Goal: Transaction & Acquisition: Book appointment/travel/reservation

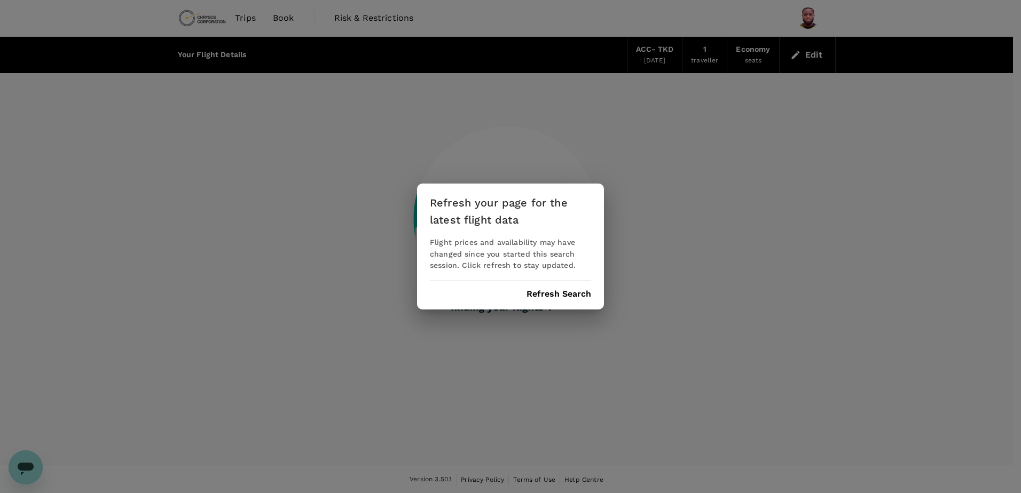
click at [567, 297] on button "Refresh Search" at bounding box center [558, 294] width 65 height 10
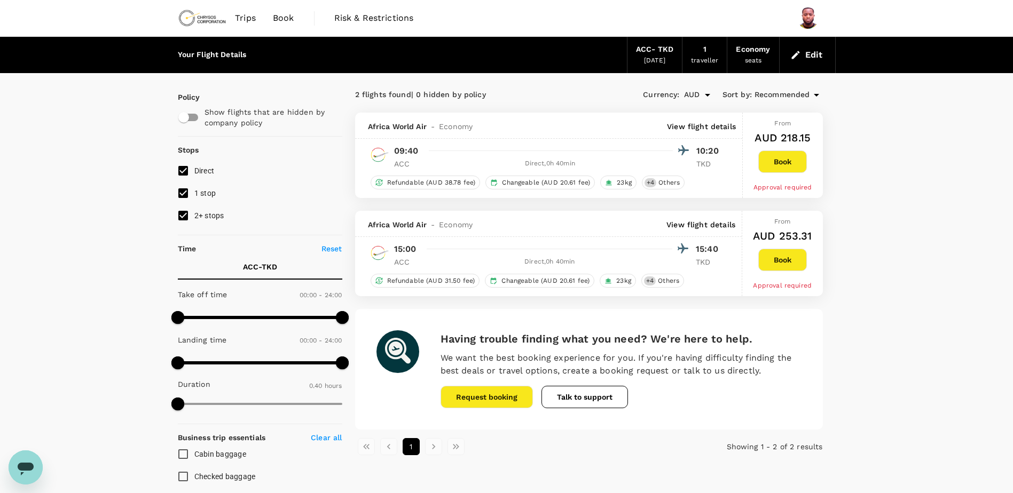
click at [213, 25] on img at bounding box center [202, 17] width 49 height 23
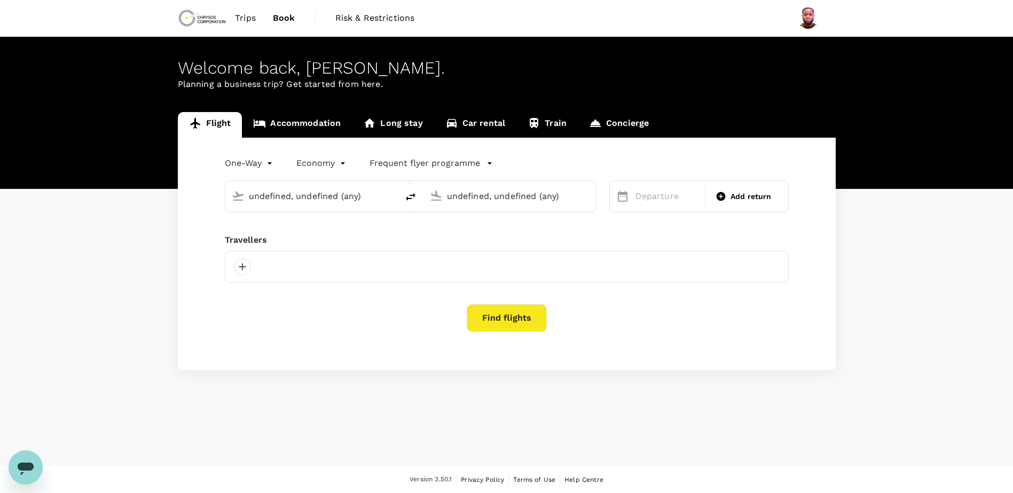
type input "Kotoka Intl (ACC)"
type input "Takoradi Airport (TKD)"
type input "Kotoka Intl (ACC)"
type input "Takoradi Airport (TKD)"
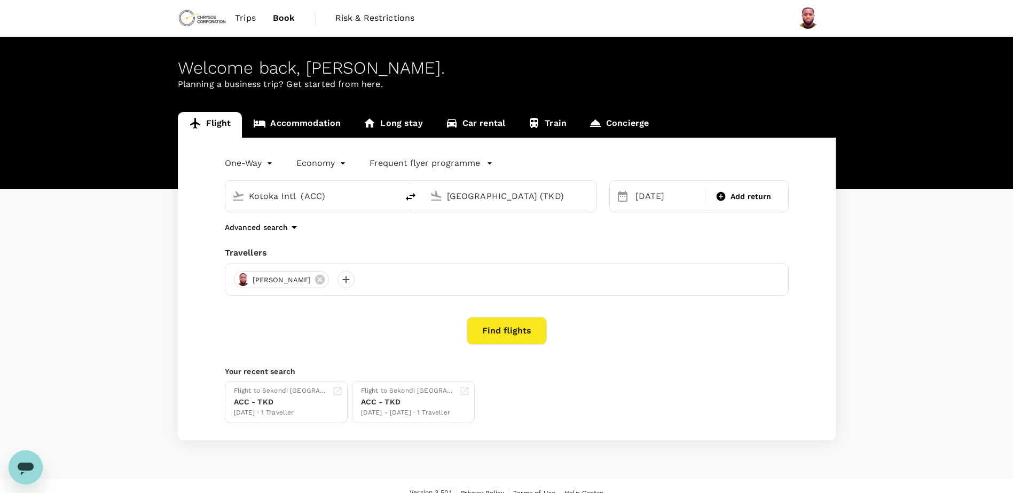
click at [528, 343] on button "Find flights" at bounding box center [507, 331] width 80 height 28
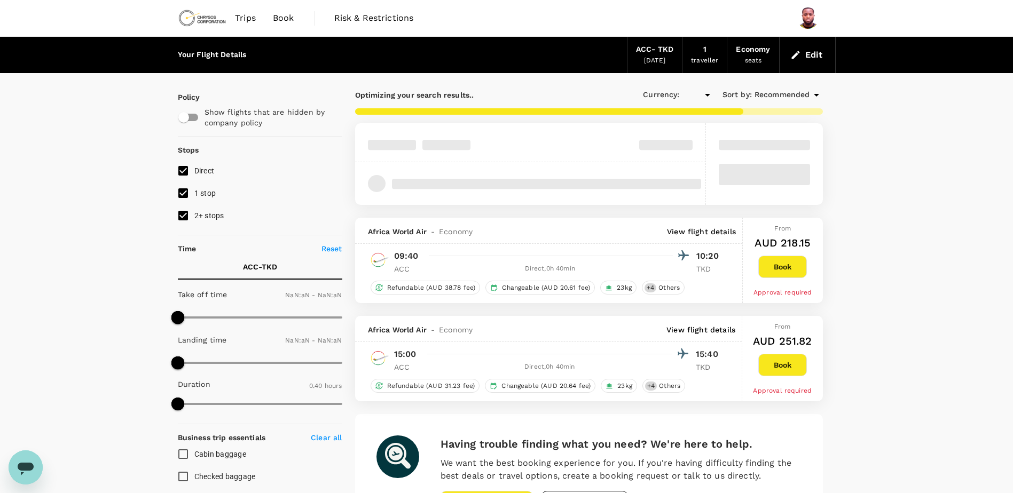
type input "AUD"
type input "1440"
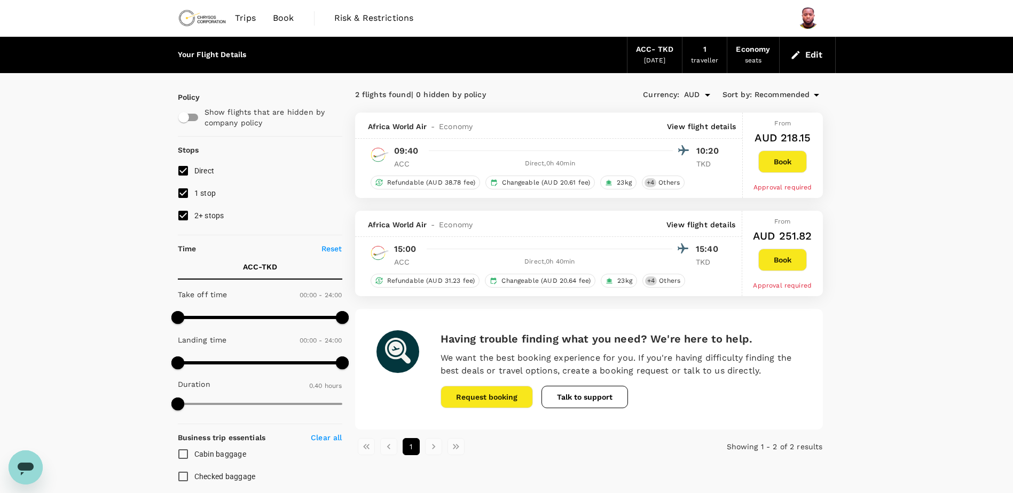
drag, startPoint x: 782, startPoint y: 161, endPoint x: 854, endPoint y: 168, distance: 72.4
click at [854, 168] on div "Your Flight Details ACC - TKD 07 Sep 2025 1 traveller Economy seats Edit Policy…" at bounding box center [506, 411] width 1013 height 749
click at [782, 159] on button "Book" at bounding box center [782, 162] width 49 height 22
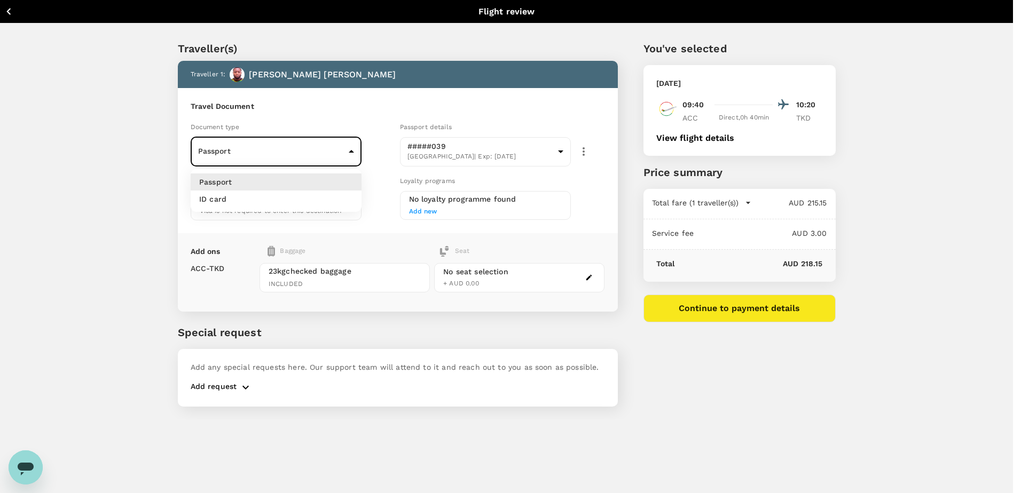
click at [219, 157] on body "Back to flight results Flight review Traveller(s) Traveller 1 : Gideon Asenso M…" at bounding box center [510, 261] width 1021 height 522
click at [219, 157] on div at bounding box center [510, 246] width 1021 height 493
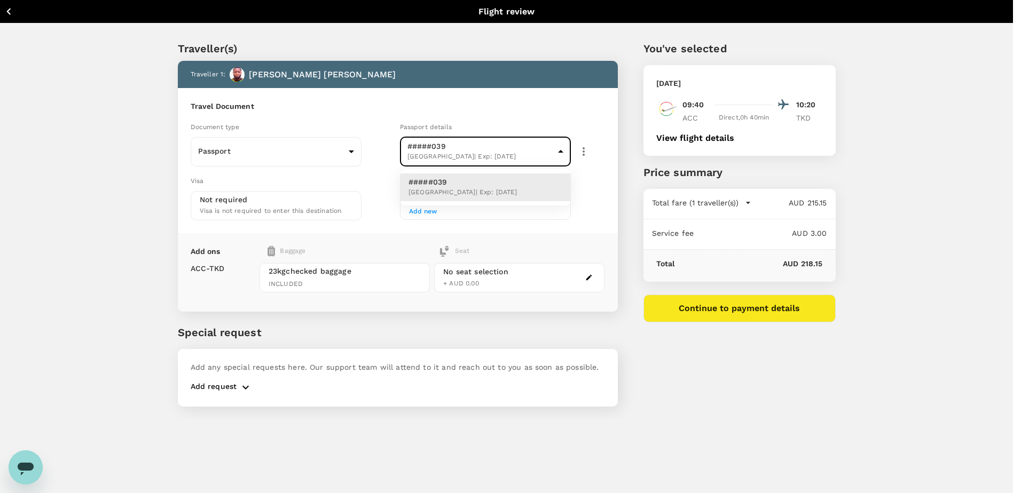
click at [415, 145] on body "Back to flight results Flight review Traveller(s) Traveller 1 : Gideon Asenso M…" at bounding box center [510, 261] width 1021 height 522
click at [415, 145] on div at bounding box center [510, 246] width 1021 height 493
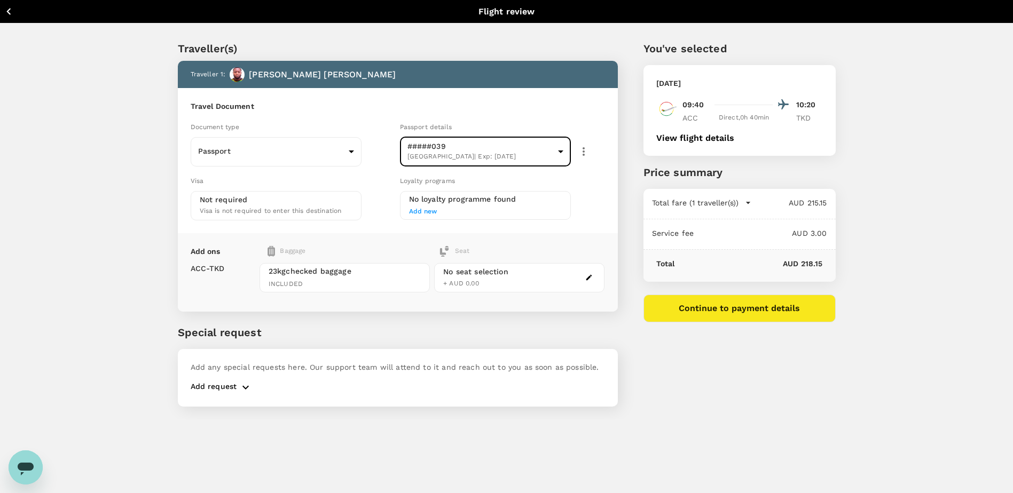
click at [735, 316] on button "Continue to payment details" at bounding box center [739, 309] width 192 height 28
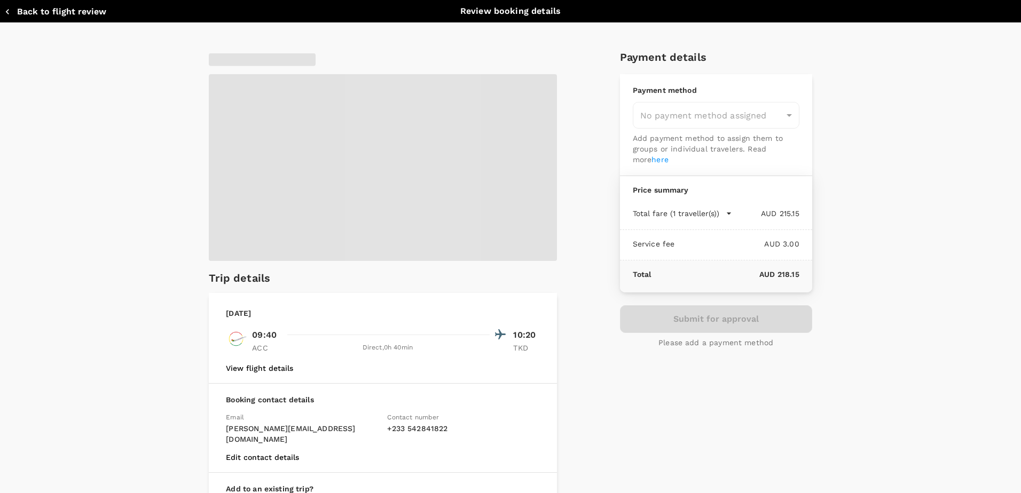
type input "9c4289b1-14a3-4119-8736-521306e5ca8f"
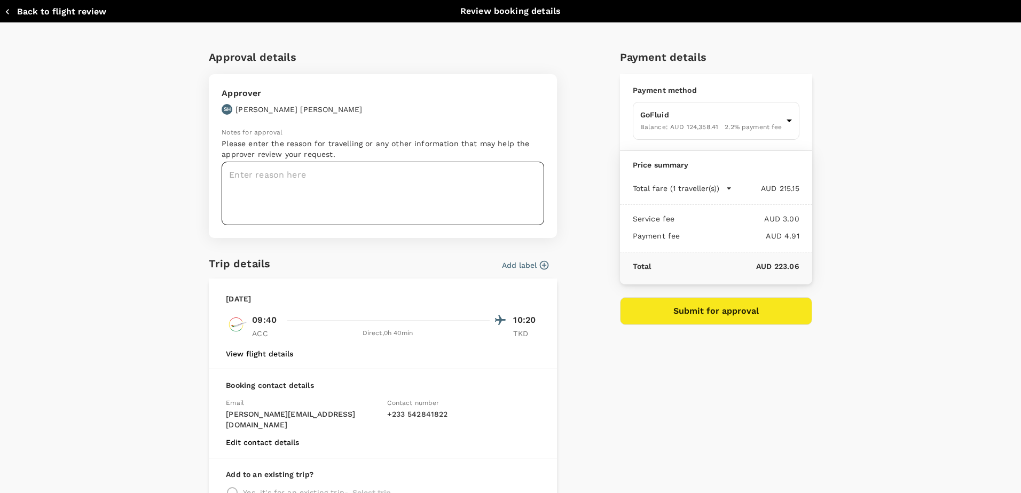
click at [369, 193] on textarea at bounding box center [383, 194] width 323 height 64
type textarea "S"
drag, startPoint x: 88, startPoint y: 2, endPoint x: 339, endPoint y: 180, distance: 308.0
click at [339, 180] on textarea "Visiting the Max" at bounding box center [383, 194] width 323 height 64
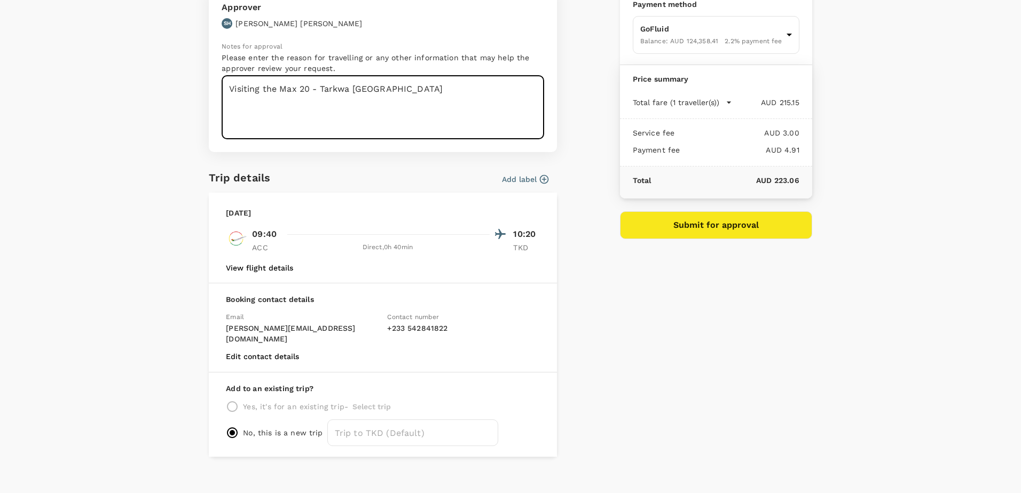
scroll to position [88, 0]
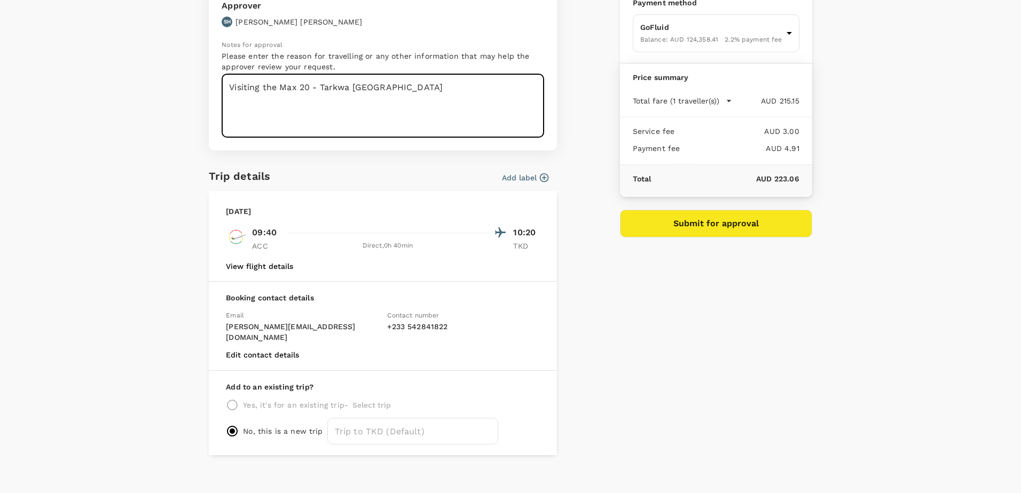
type textarea "Visiting the Max 20 - Tarkwa Ghana"
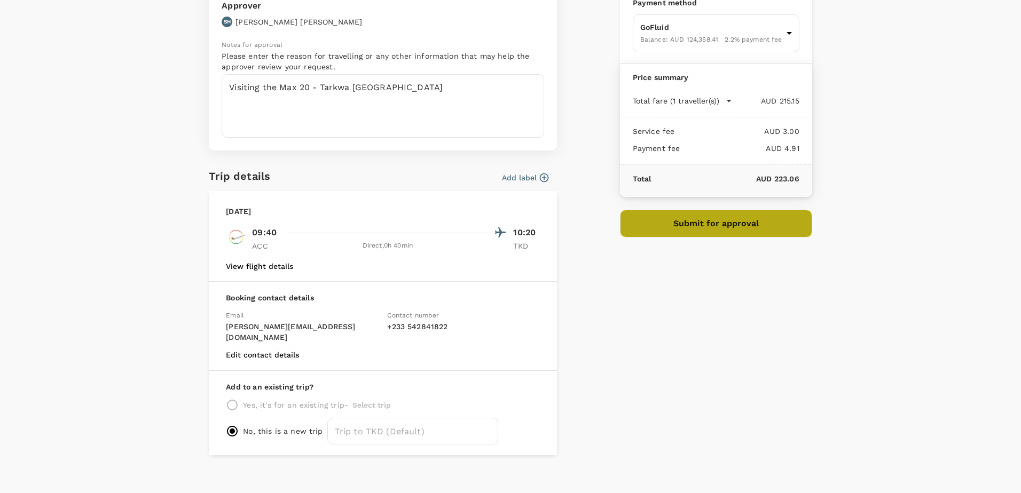
click at [730, 225] on button "Submit for approval" at bounding box center [716, 224] width 192 height 28
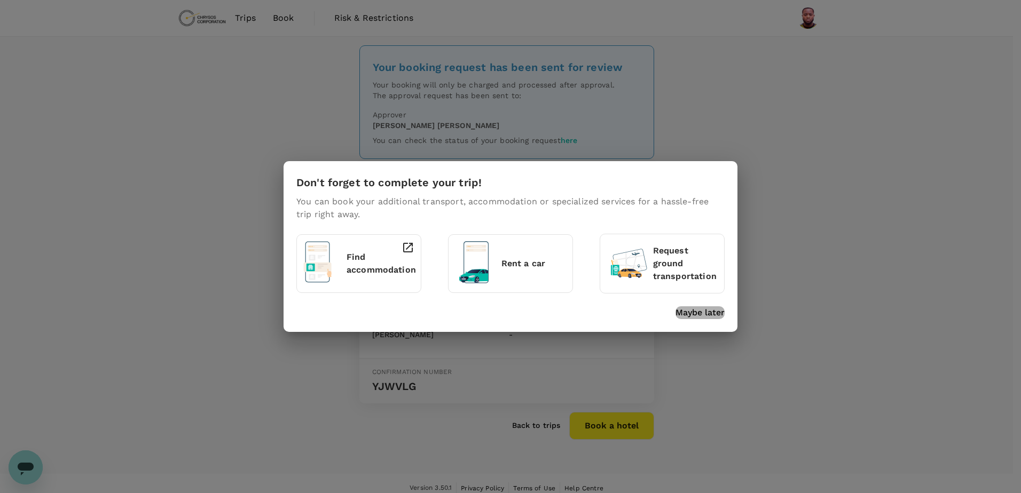
click at [702, 311] on p "Maybe later" at bounding box center [699, 312] width 49 height 13
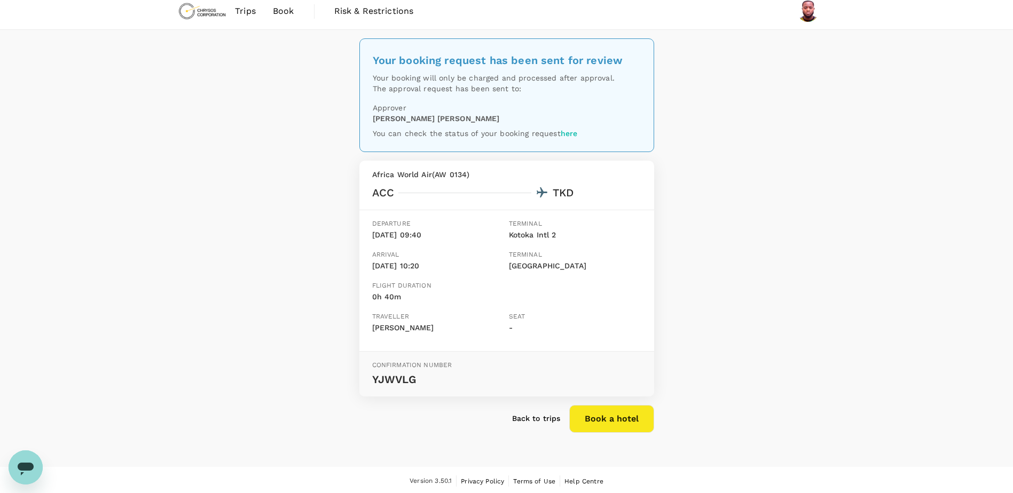
scroll to position [9, 0]
click at [538, 415] on p "Back to trips" at bounding box center [536, 416] width 49 height 11
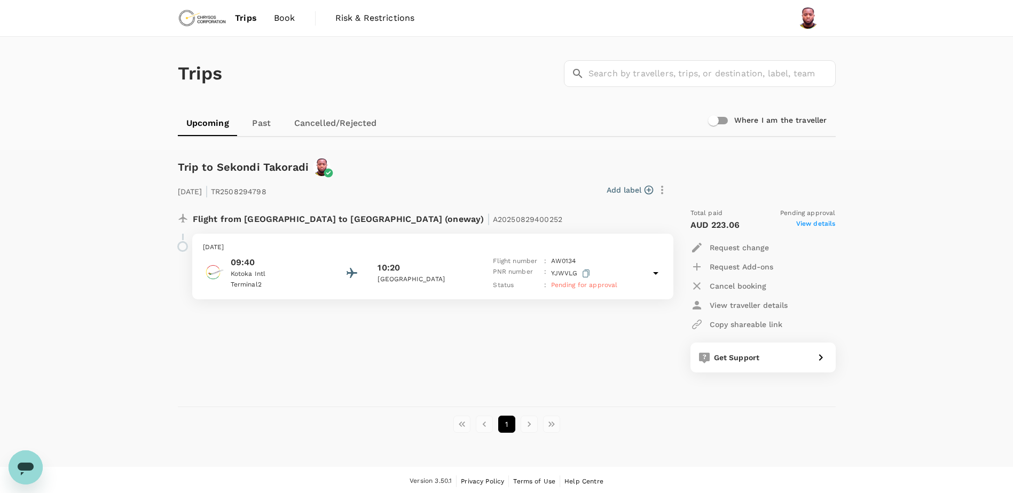
click at [251, 15] on span "Trips" at bounding box center [246, 18] width 22 height 13
click at [259, 10] on link "Trips" at bounding box center [245, 18] width 39 height 36
click at [220, 10] on img at bounding box center [202, 17] width 49 height 23
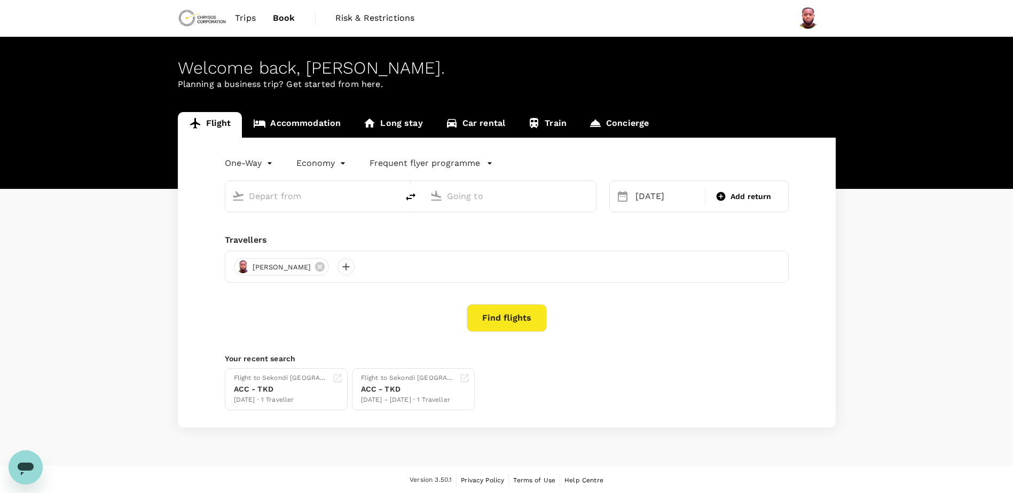
type input "Kotoka Intl (ACC)"
type input "Takoradi Airport (TKD)"
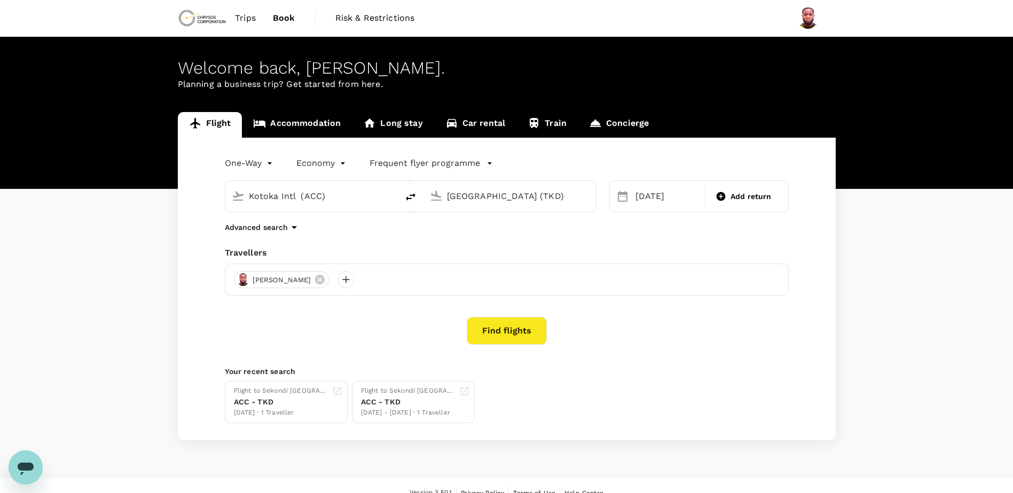
click at [336, 196] on input "Kotoka Intl (ACC)" at bounding box center [312, 196] width 127 height 17
type input "Kotoka Intl (ACC)"
type input "Takoradi Airport (TKD)"
click at [336, 196] on input "Kotoka Intl (ACC)" at bounding box center [312, 196] width 127 height 17
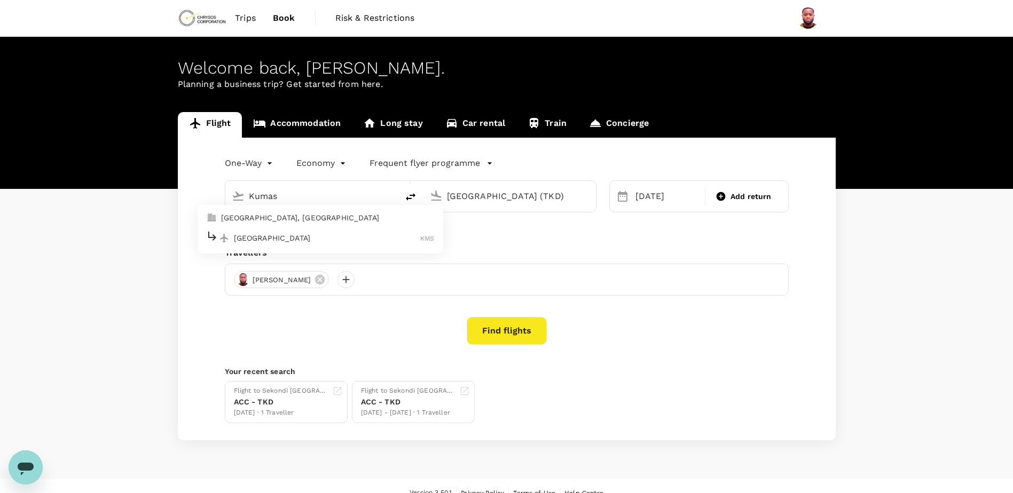
click at [281, 218] on p "Kumasi, Ghana" at bounding box center [328, 218] width 214 height 11
type input "[GEOGRAPHIC_DATA], [GEOGRAPHIC_DATA] (any)"
click at [483, 199] on input "Takoradi Airport (TKD)" at bounding box center [510, 196] width 127 height 17
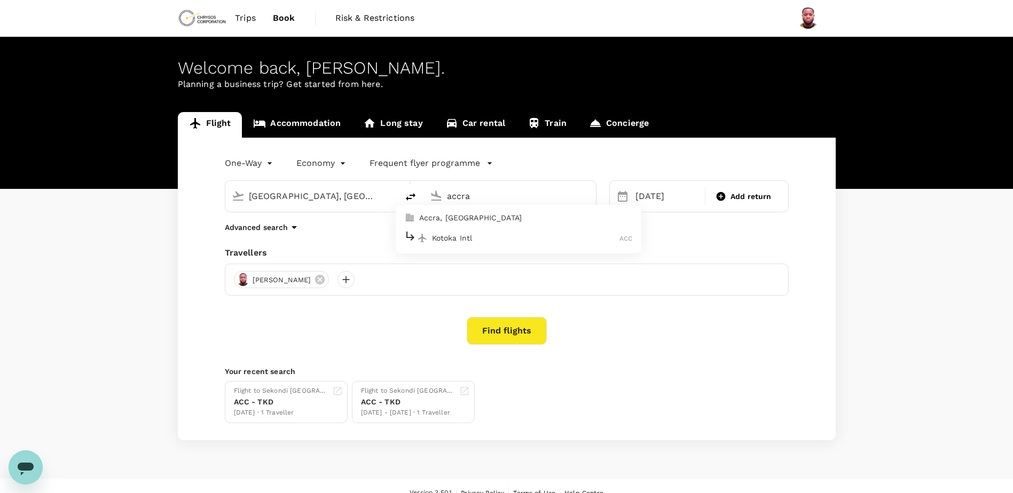
click at [479, 234] on p "Kotoka Intl" at bounding box center [526, 238] width 188 height 11
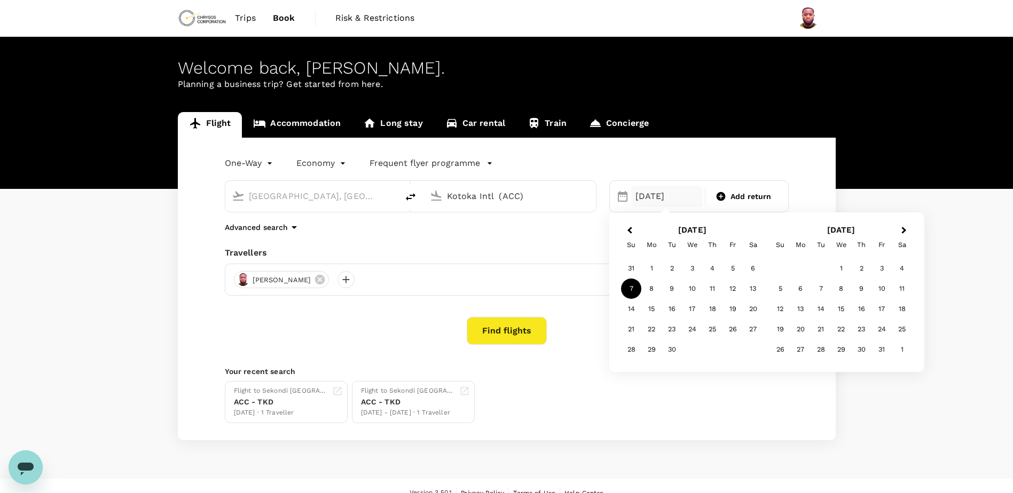
type input "Kotoka Intl (ACC)"
click at [656, 310] on div "15" at bounding box center [651, 309] width 20 height 20
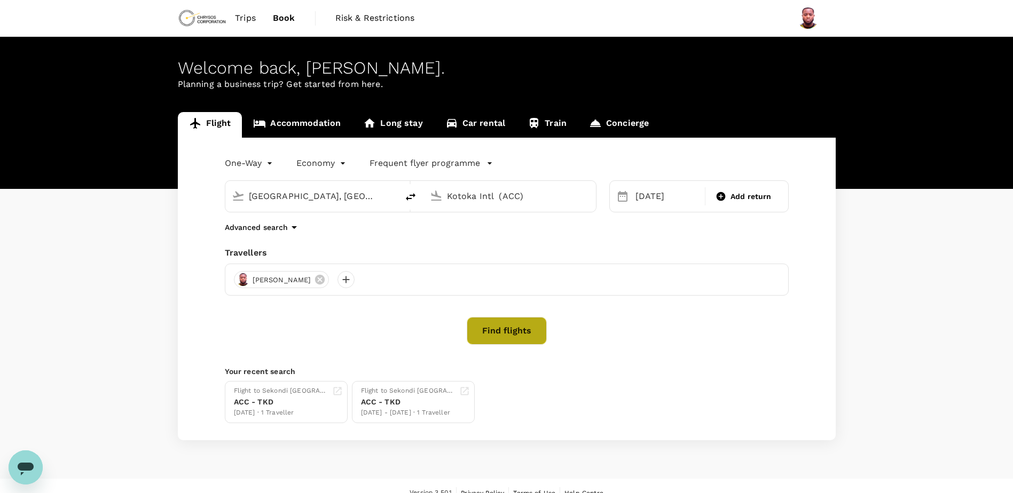
click at [529, 329] on button "Find flights" at bounding box center [507, 331] width 80 height 28
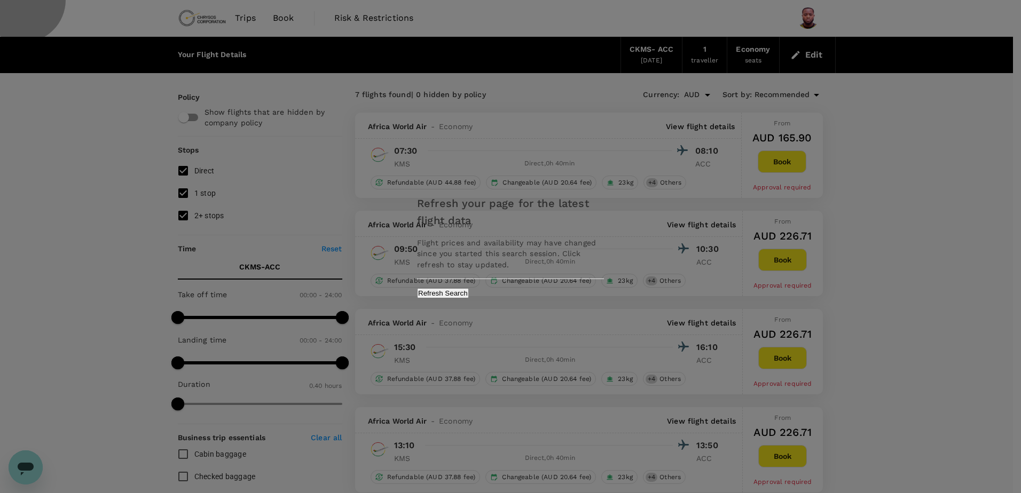
click at [469, 289] on button "Refresh Search" at bounding box center [443, 293] width 52 height 10
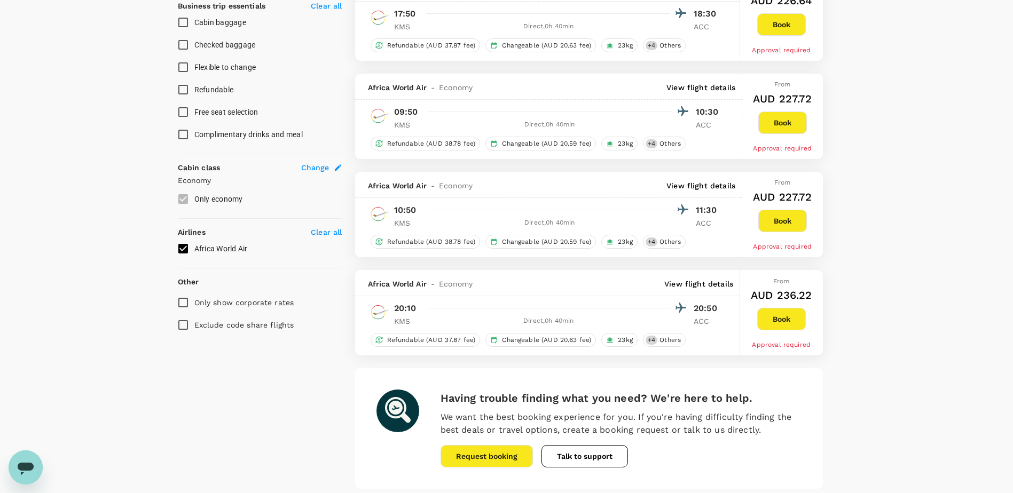
scroll to position [481, 0]
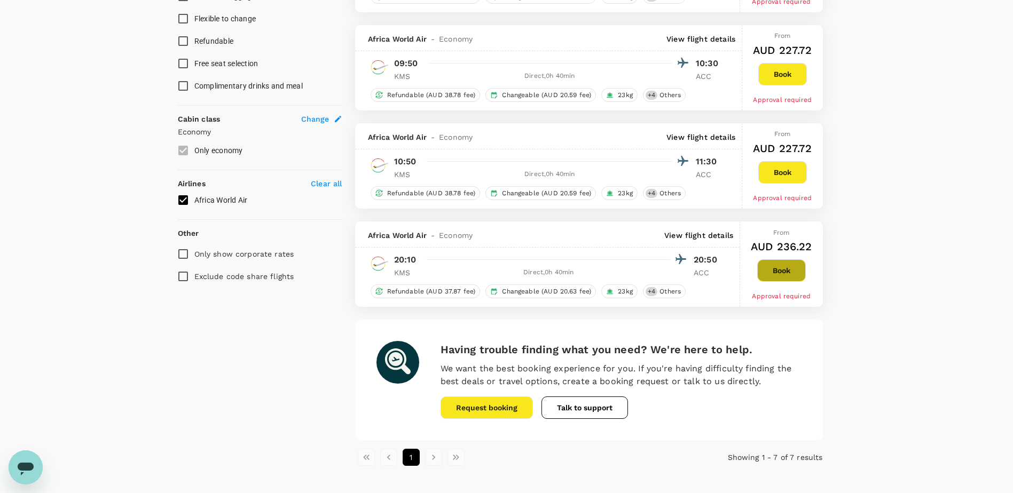
click at [793, 269] on button "Book" at bounding box center [781, 271] width 49 height 22
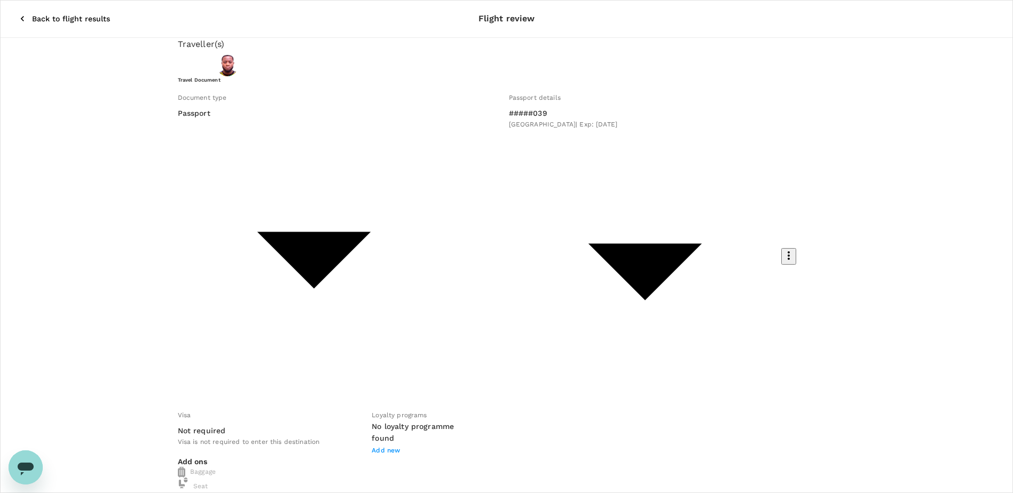
click at [17, 13] on icon "button" at bounding box center [22, 18] width 11 height 11
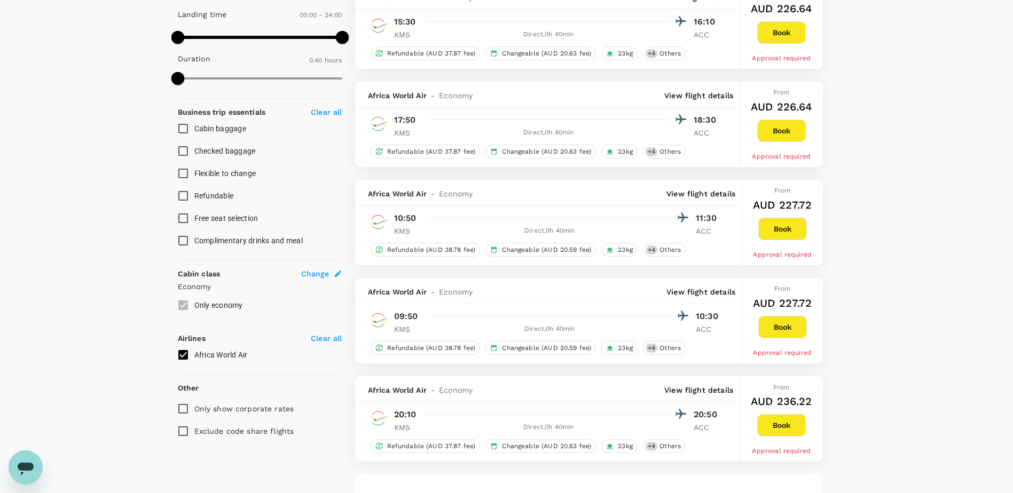
scroll to position [428, 0]
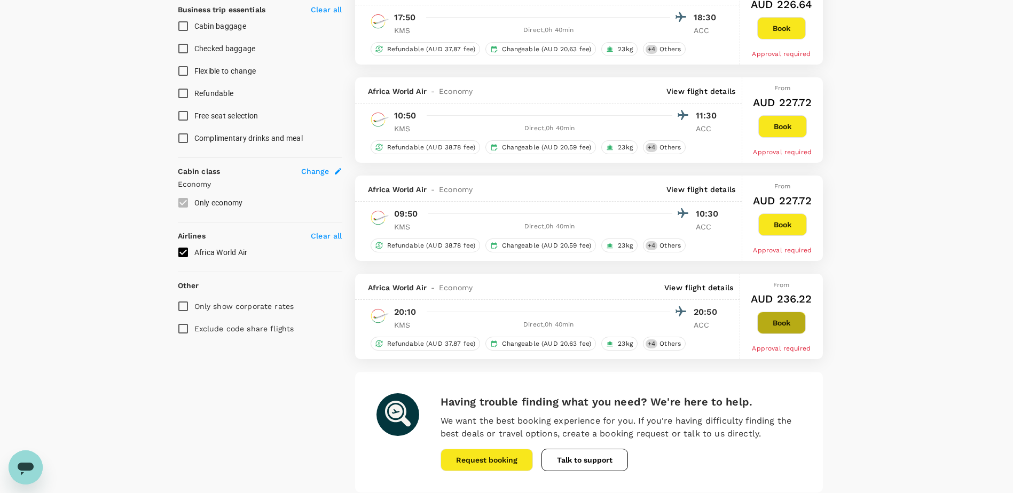
click at [796, 319] on button "Book" at bounding box center [781, 323] width 49 height 22
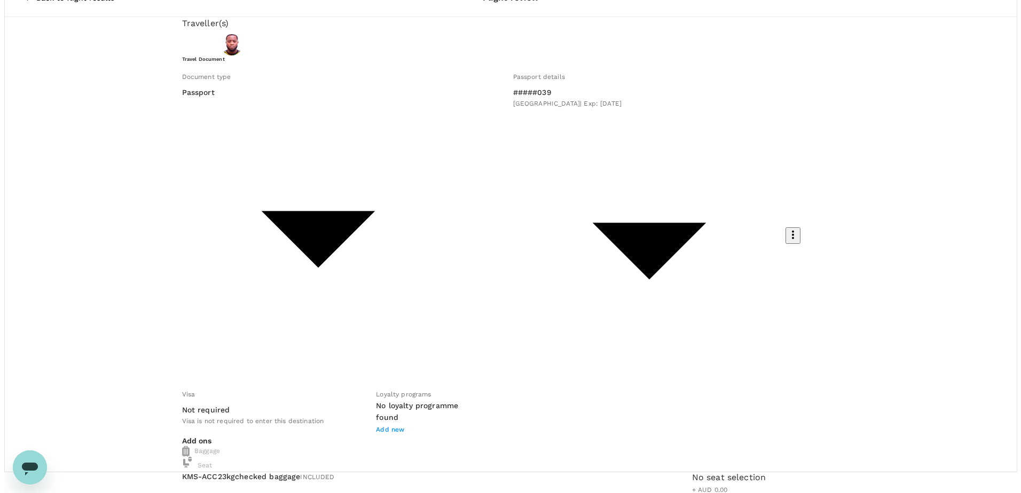
scroll to position [29, 0]
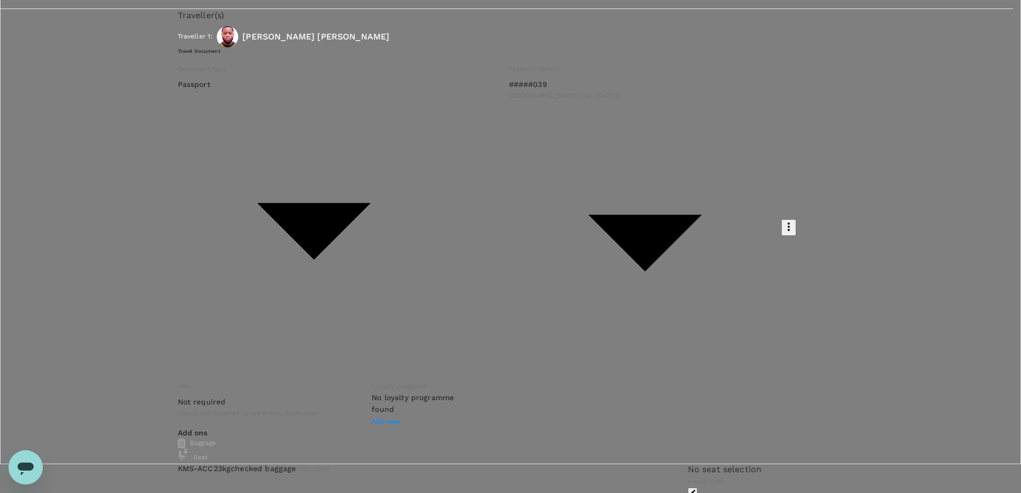
type input "9c4289b1-14a3-4119-8736-521306e5ca8f"
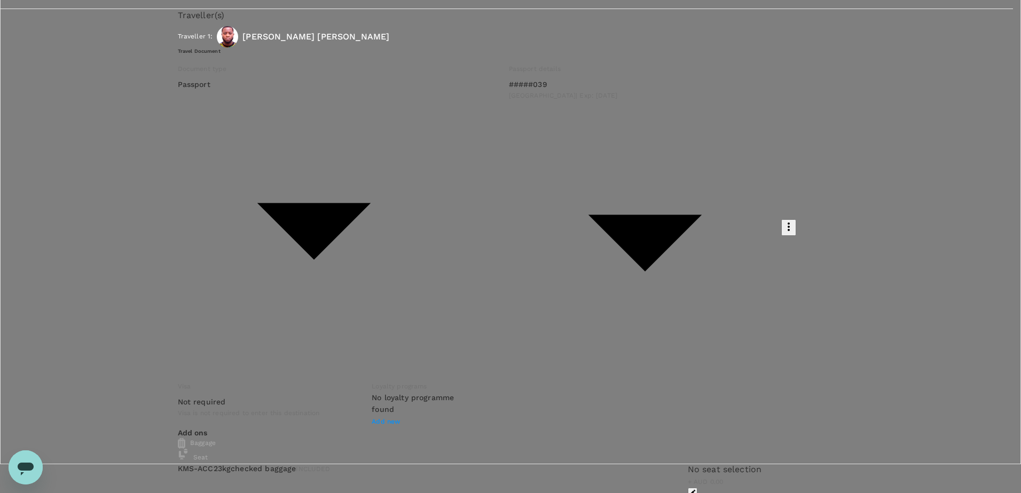
type textarea "Returning to Accra after Max23 site visit."
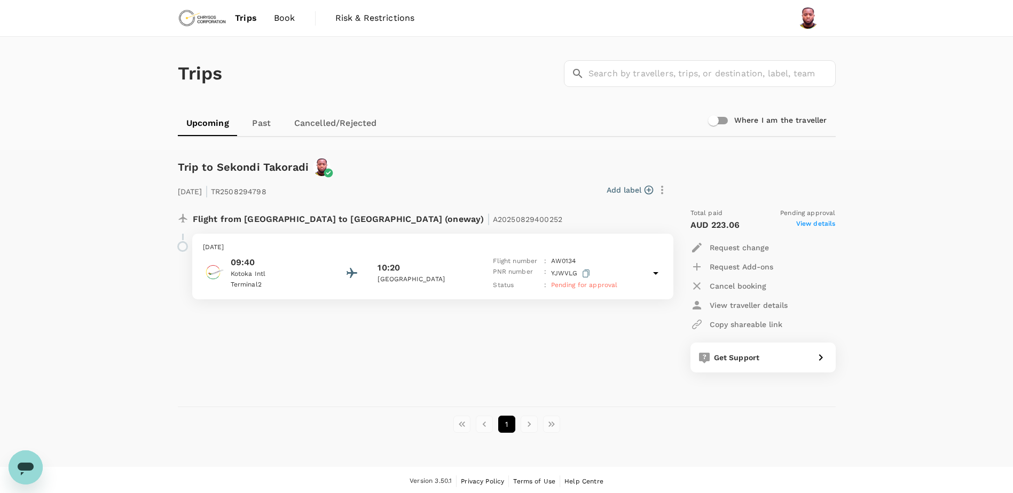
click at [189, 17] on img at bounding box center [202, 17] width 49 height 23
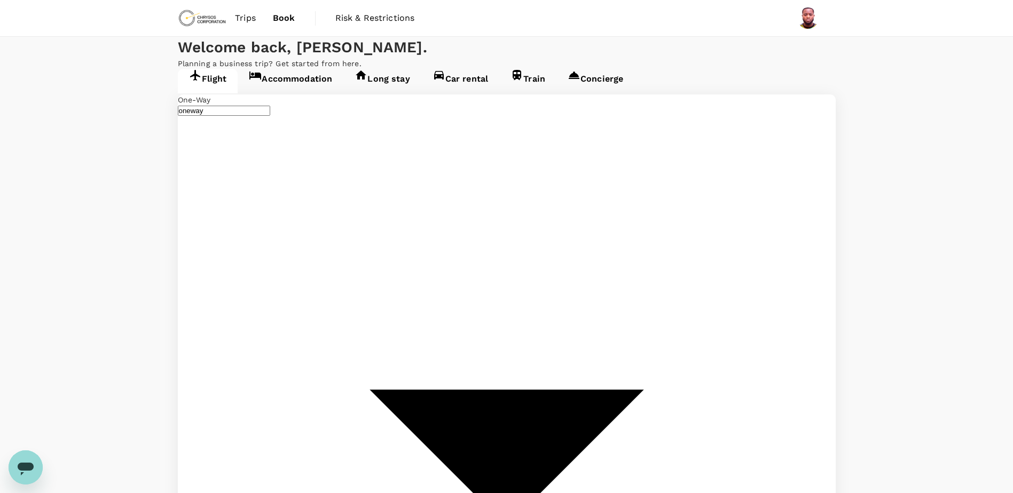
click at [189, 17] on img at bounding box center [202, 17] width 49 height 23
type input "[GEOGRAPHIC_DATA], [GEOGRAPHIC_DATA] (any)"
type input "Kotoka Intl (ACC)"
type input "[GEOGRAPHIC_DATA], [GEOGRAPHIC_DATA] (any)"
type input "Kotoka Intl (ACC)"
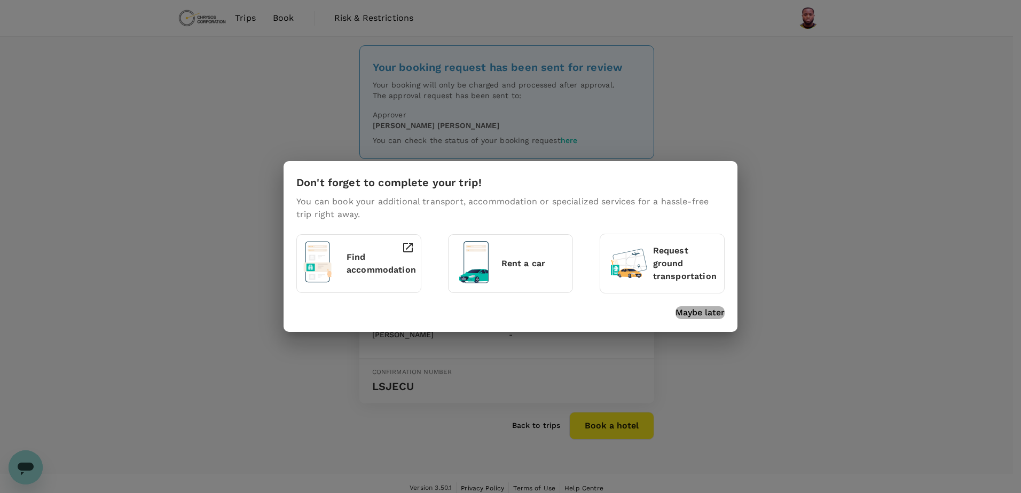
click at [695, 318] on p "Maybe later" at bounding box center [699, 312] width 49 height 13
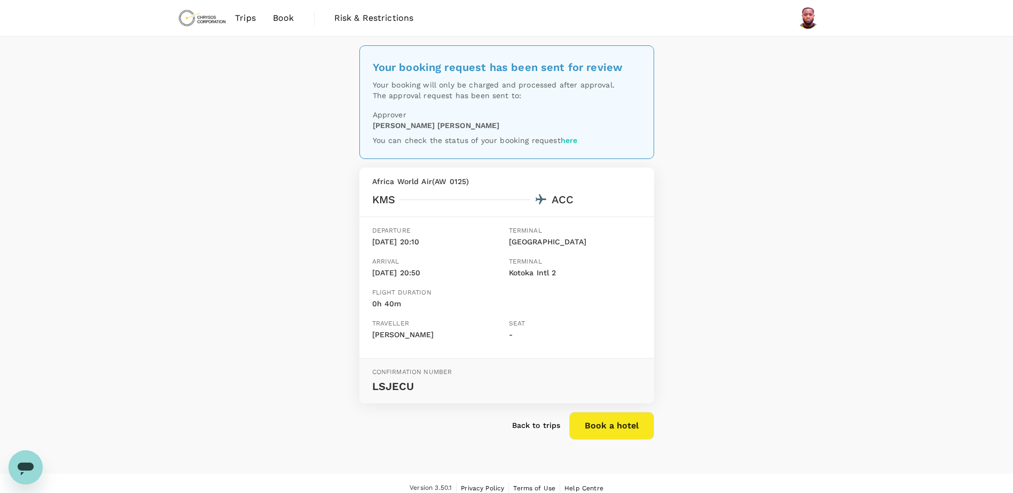
click at [246, 20] on span "Trips" at bounding box center [245, 18] width 21 height 13
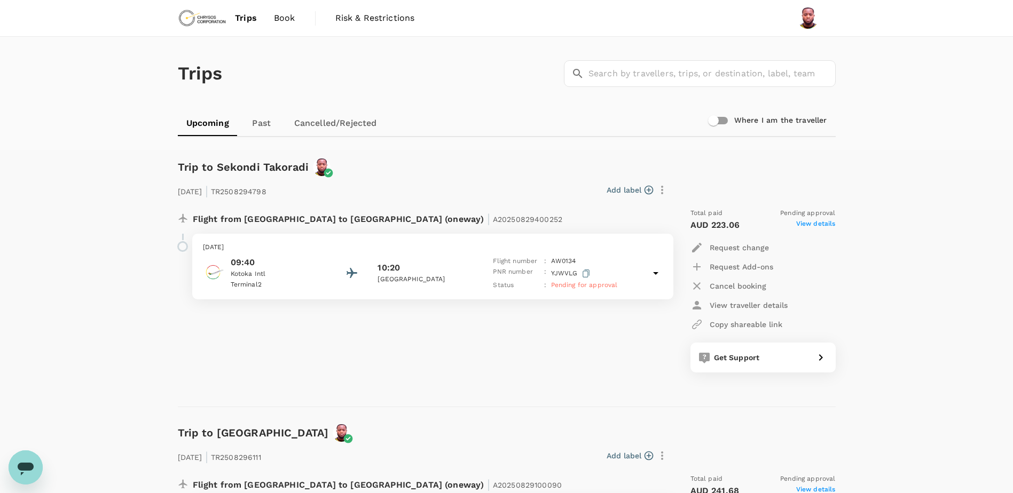
scroll to position [53, 0]
